Goal: Transaction & Acquisition: Purchase product/service

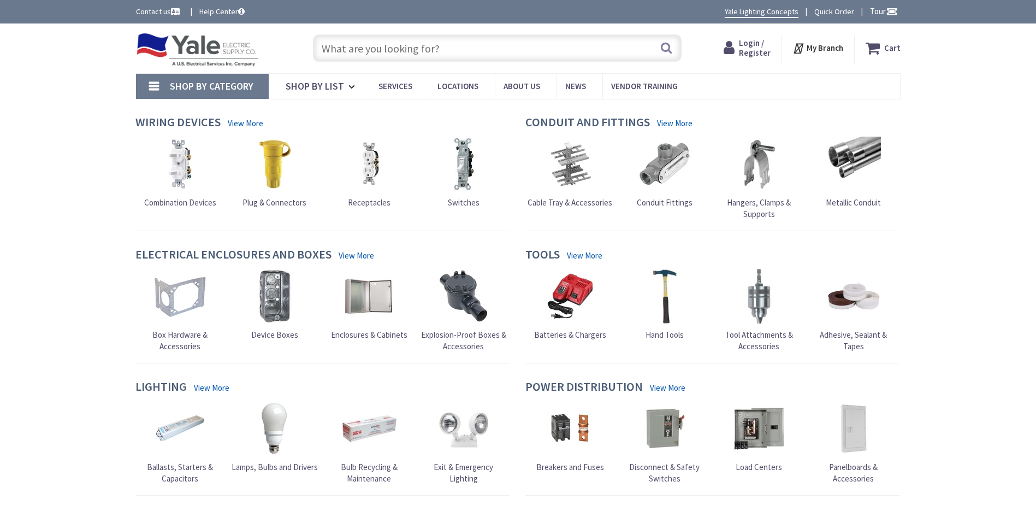
click at [412, 52] on input "text" at bounding box center [497, 47] width 369 height 27
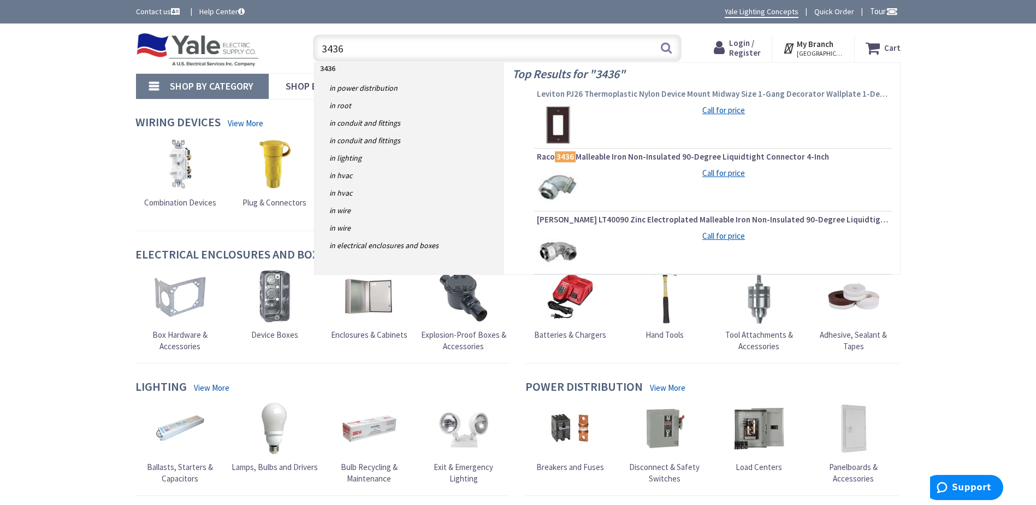
type input "3436"
click at [641, 96] on span "Leviton PJ26 Thermoplastic Nylon Device Mount Midway Size 1-Gang Decorator Wall…" at bounding box center [713, 93] width 352 height 11
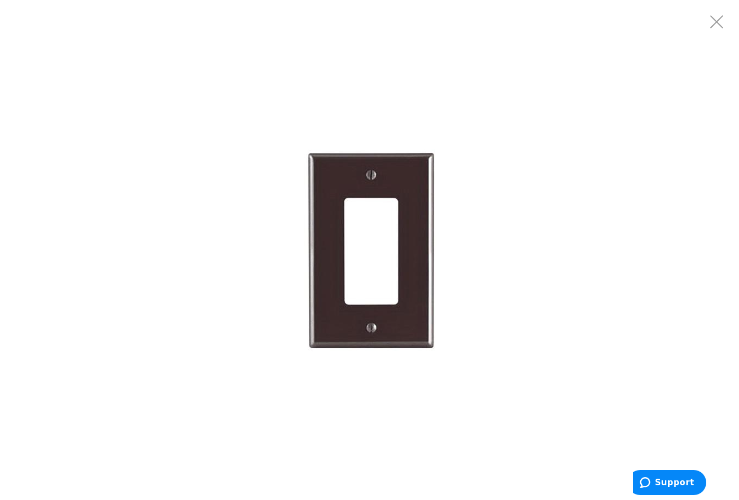
click at [96, 230] on div at bounding box center [369, 250] width 739 height 500
click at [349, 229] on img at bounding box center [369, 250] width 218 height 218
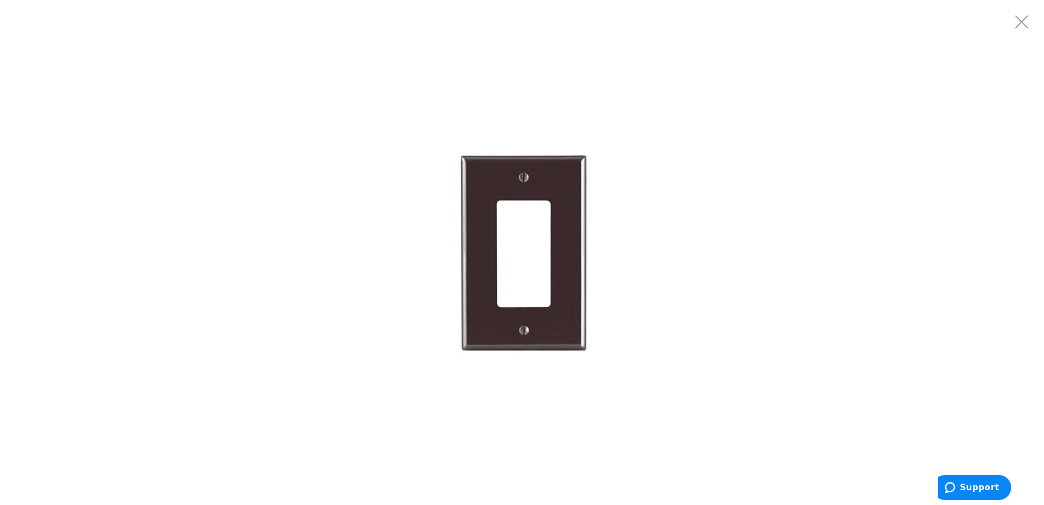
click at [114, 70] on div at bounding box center [522, 252] width 1044 height 505
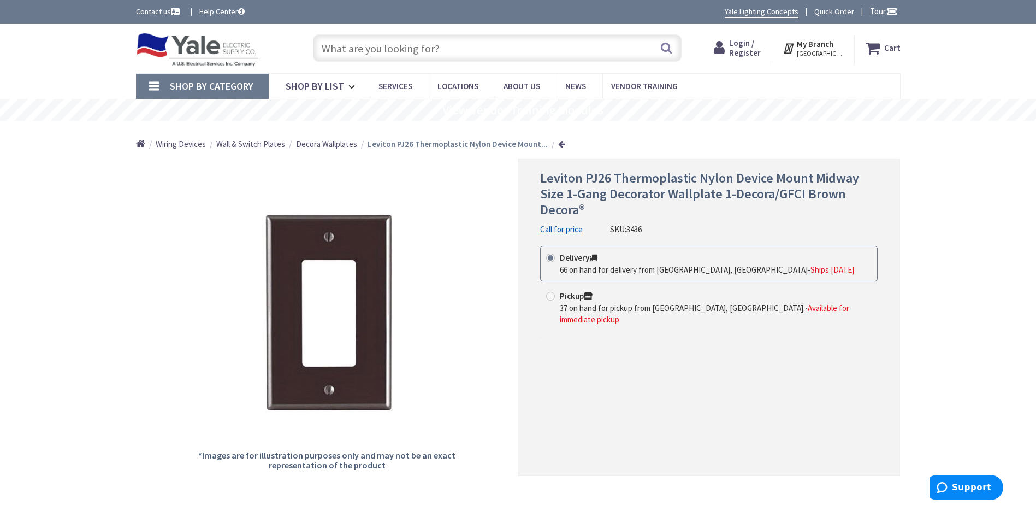
click at [634, 180] on span "Leviton PJ26 Thermoplastic Nylon Device Mount Midway Size 1-Gang Decorator Wall…" at bounding box center [699, 193] width 319 height 49
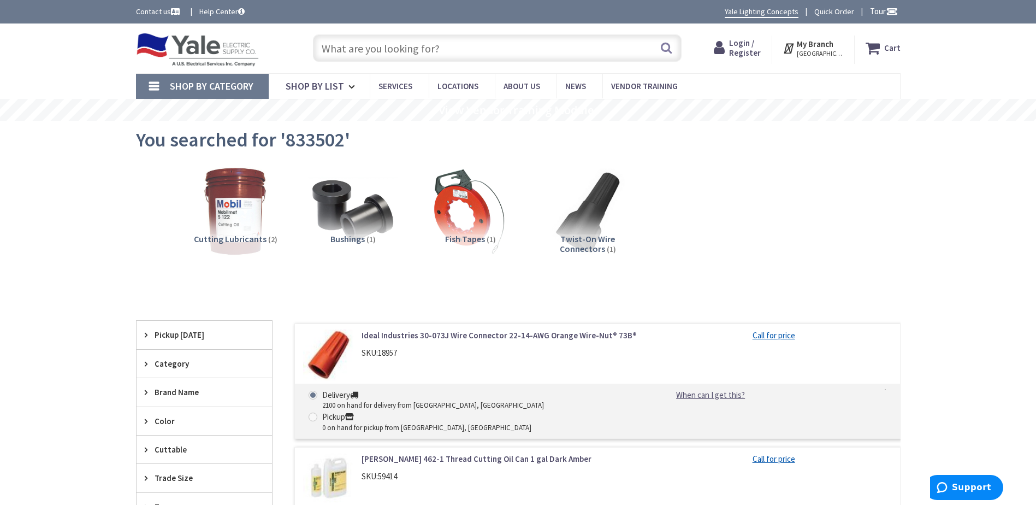
click at [500, 39] on input "text" at bounding box center [497, 47] width 369 height 27
paste input "2-Gang Combo Wallplate - Duplex Receptacle & GFCI (Brown)"
type input "2-Gang Combo Wallplate - Duplex Receptacle & GFCI (Brown)"
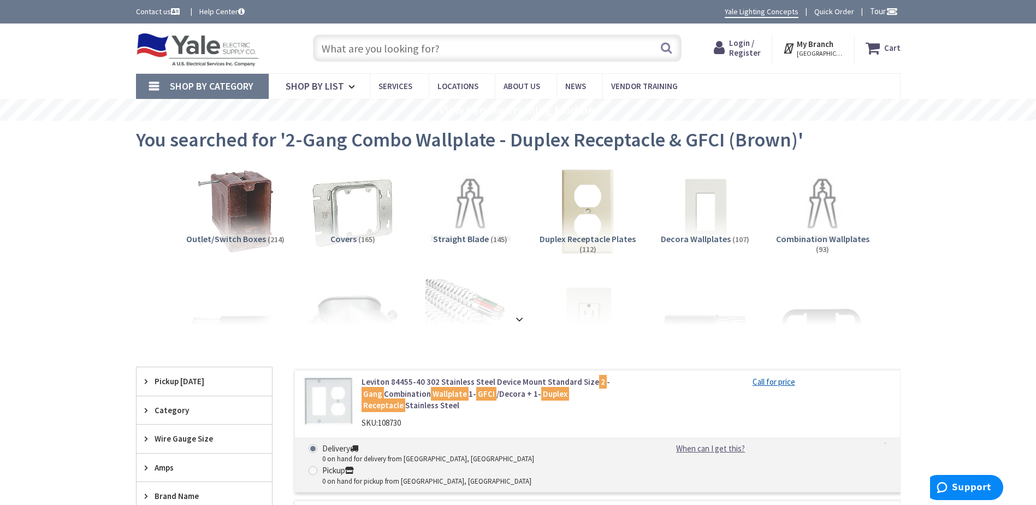
click at [424, 49] on input "text" at bounding box center [497, 47] width 369 height 27
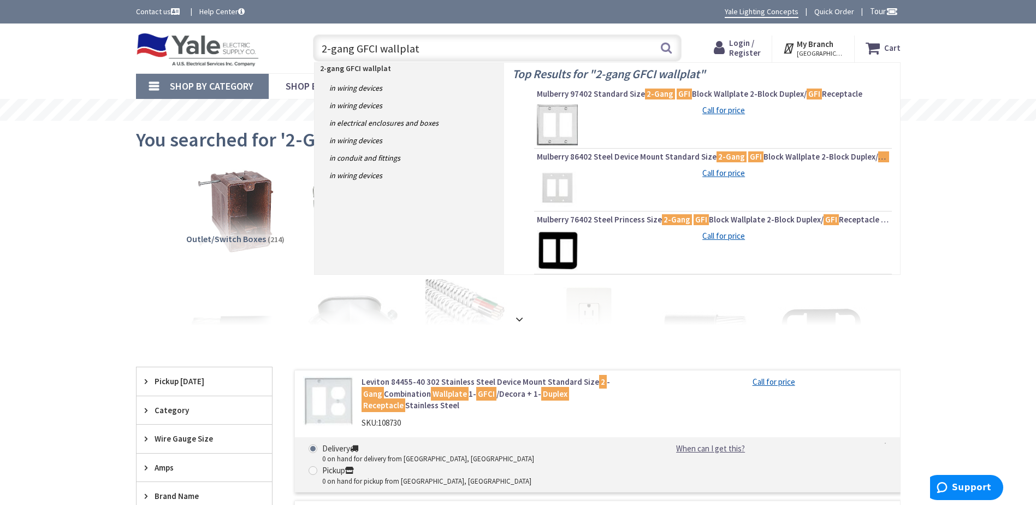
type input "2-gang GFCI wallplate"
